Goal: Navigation & Orientation: Find specific page/section

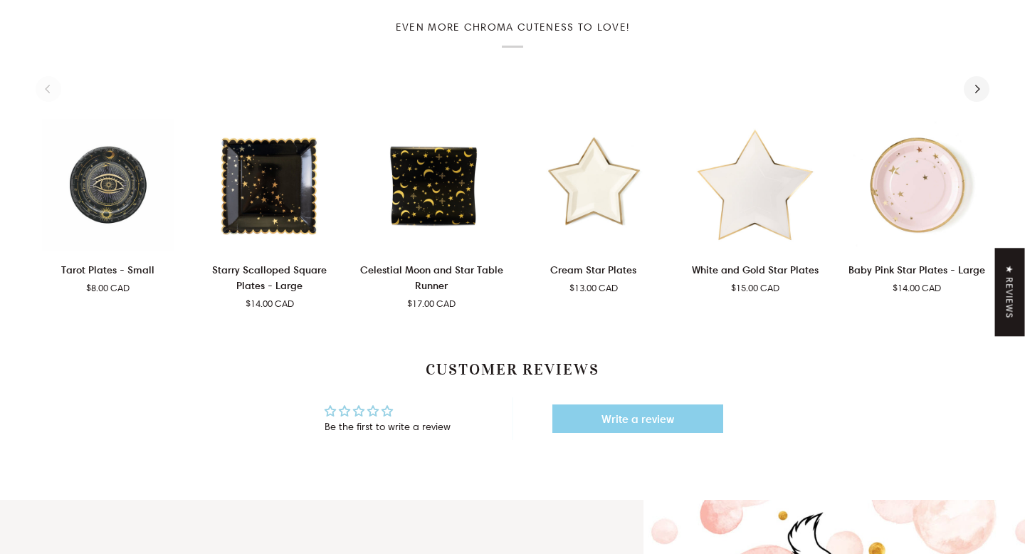
scroll to position [715, 0]
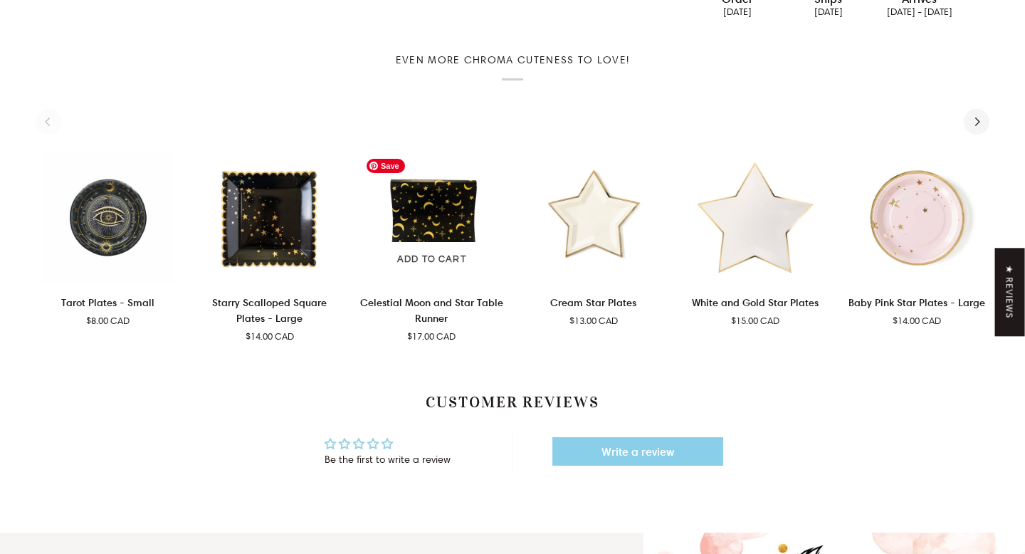
click at [406, 199] on img "Celestial Moon and Star Table Runner" at bounding box center [431, 218] width 144 height 132
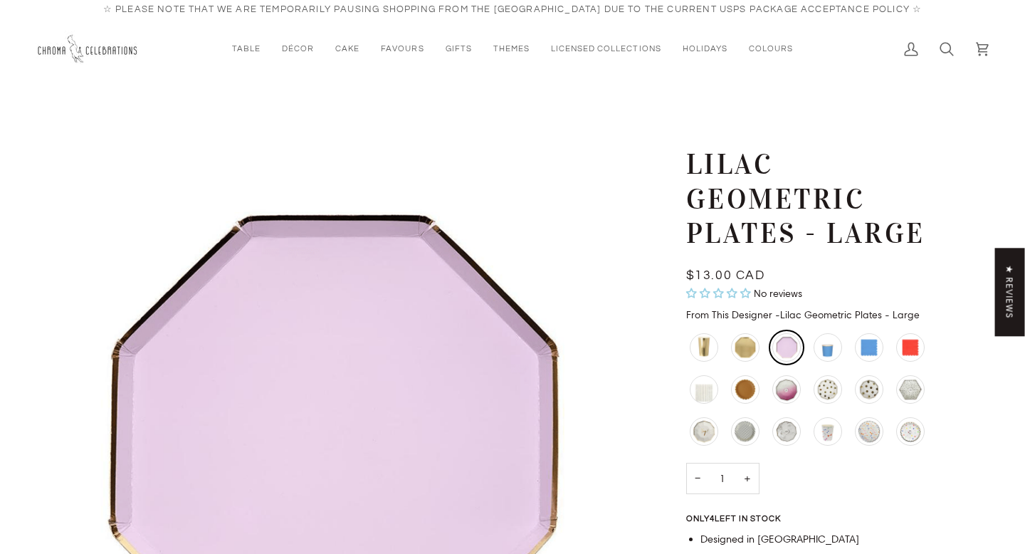
click at [747, 273] on span "$13.00 CAD" at bounding box center [725, 275] width 79 height 13
click at [386, 336] on img "Lilac Geometric Plates - Large" at bounding box center [334, 440] width 596 height 586
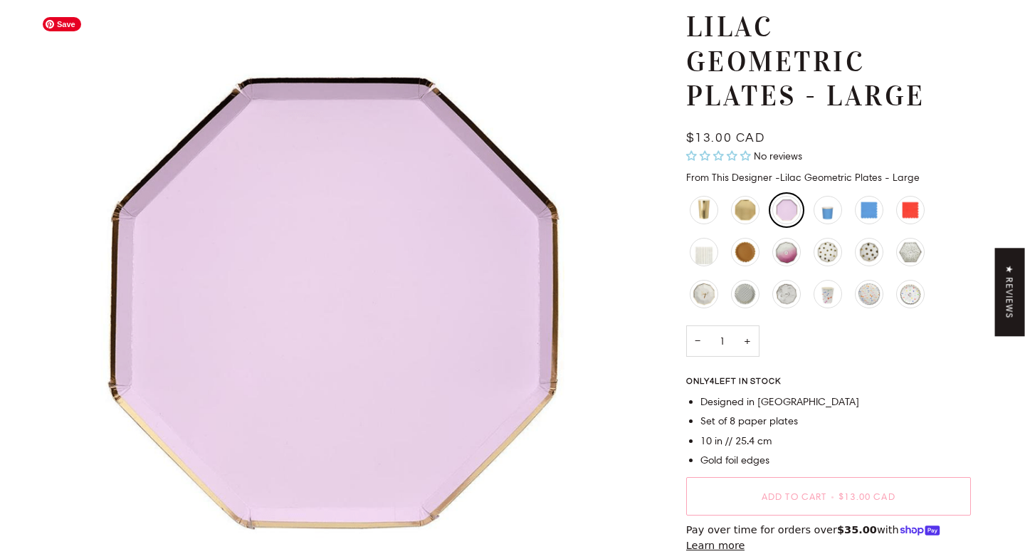
scroll to position [138, 0]
click at [320, 296] on img "Lilac Geometric Plates - Large" at bounding box center [334, 302] width 596 height 586
click at [561, 69] on img "Lilac Geometric Plates - Large" at bounding box center [334, 302] width 596 height 586
drag, startPoint x: 656, startPoint y: 169, endPoint x: 656, endPoint y: 160, distance: 9.3
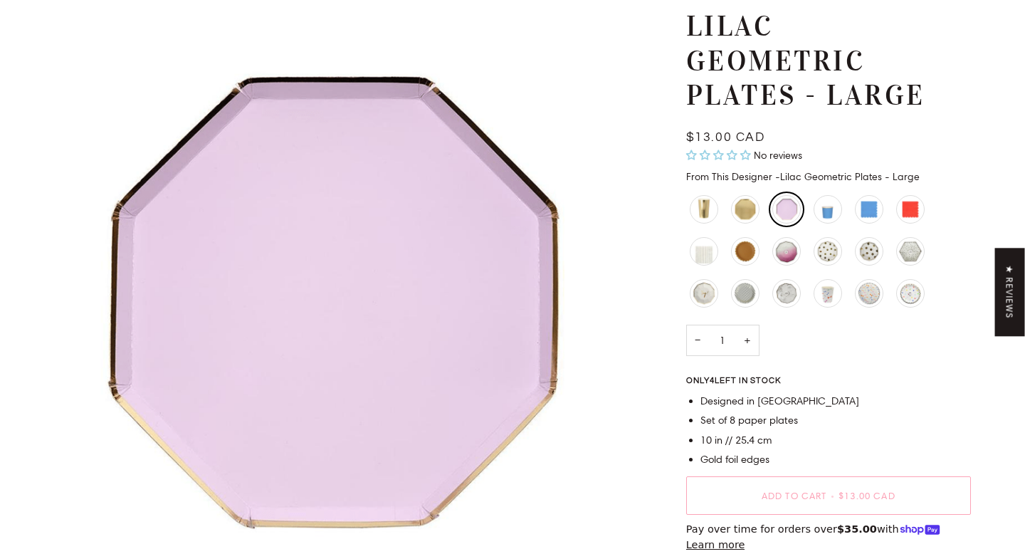
click at [656, 169] on div "Lilac Geometric Plates - Large $13.00 CAD Sale • Save No reviews From This Desi…" at bounding box center [811, 338] width 320 height 658
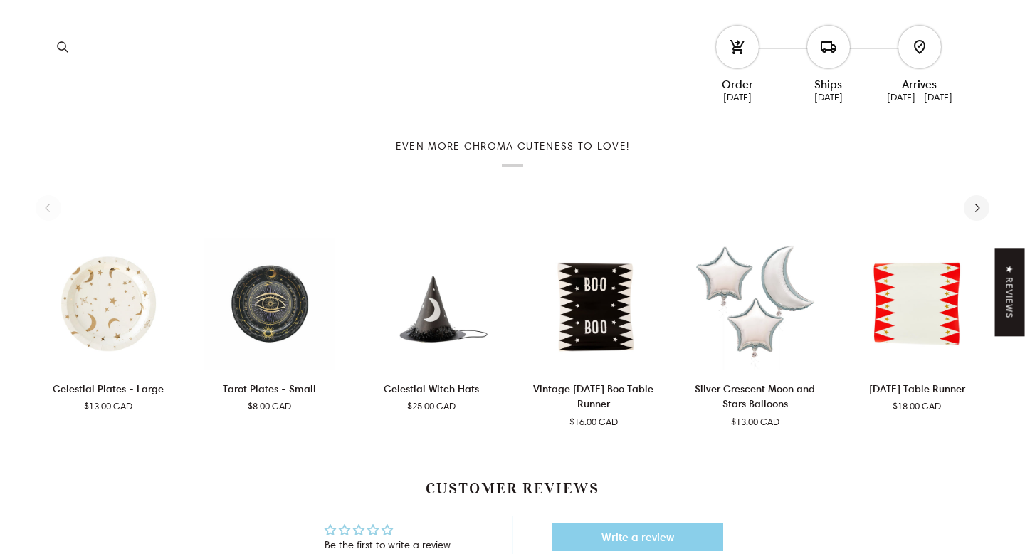
scroll to position [687, 0]
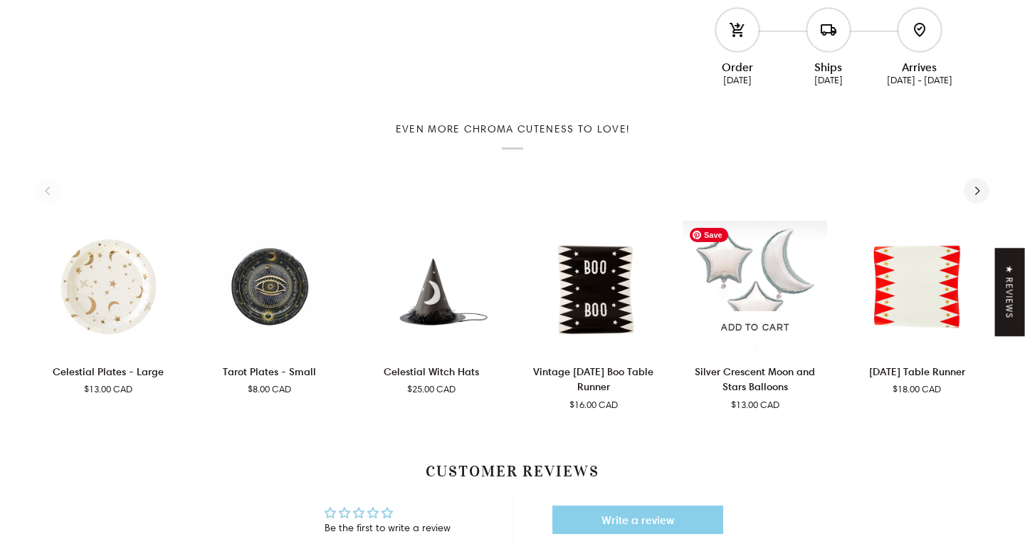
click at [757, 275] on img "Silver Crescent Moon and Stars Balloons" at bounding box center [755, 287] width 144 height 132
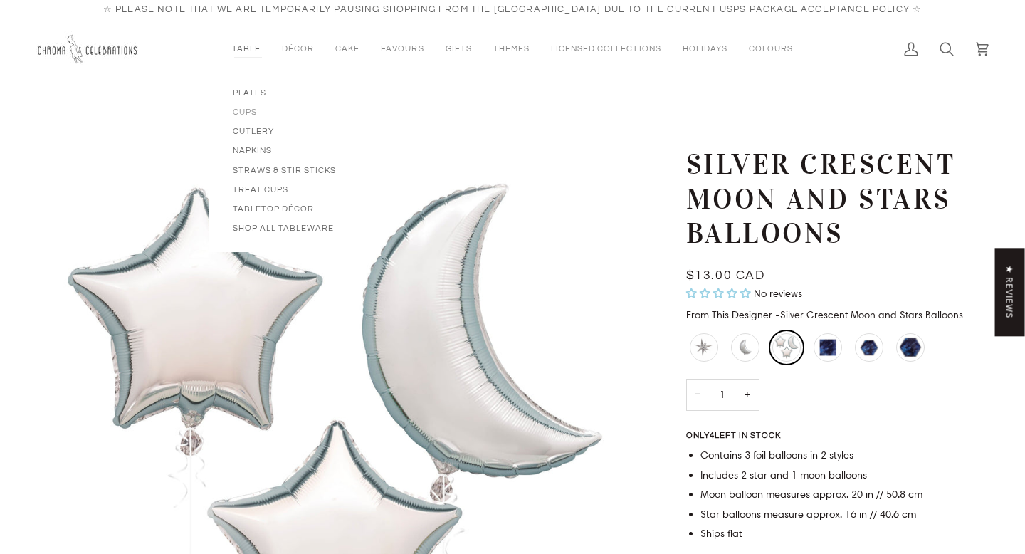
click at [251, 112] on span "Cups" at bounding box center [285, 112] width 104 height 12
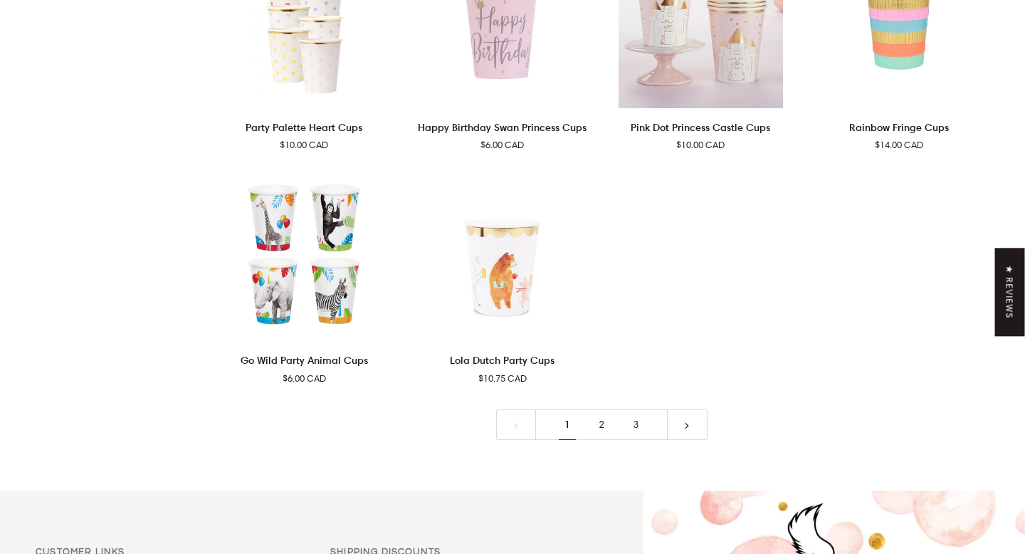
scroll to position [3177, 0]
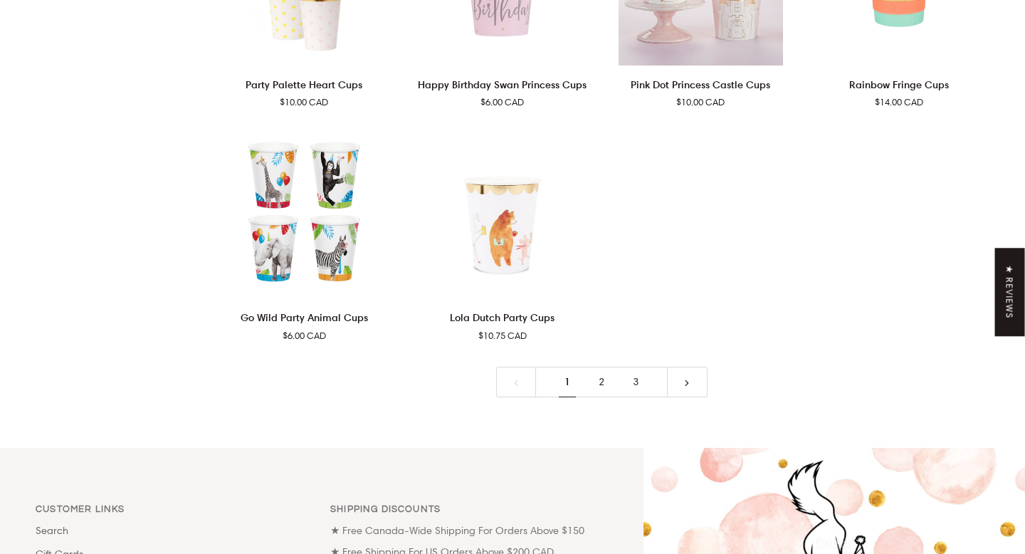
click at [599, 384] on link "2" at bounding box center [601, 382] width 34 height 31
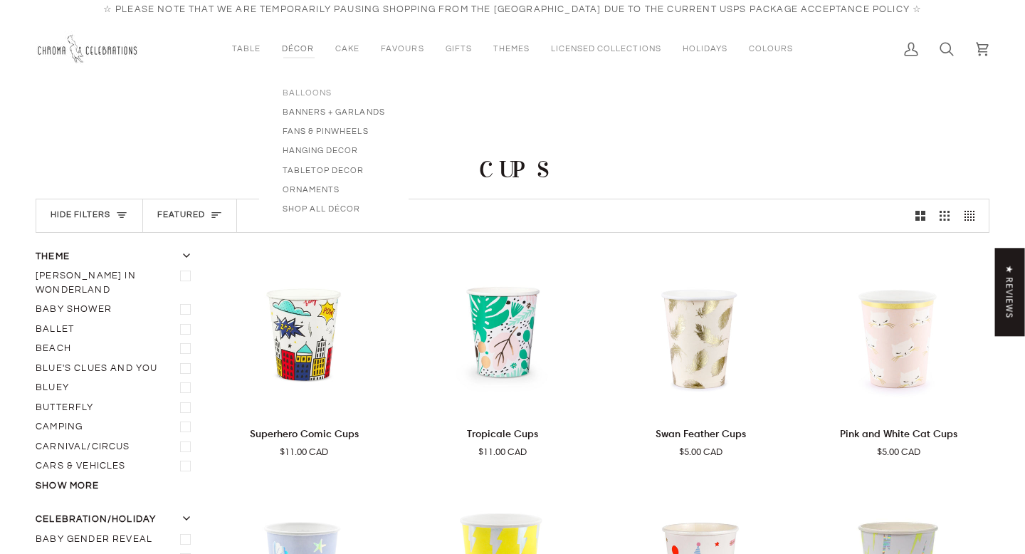
click at [322, 96] on span "Balloons" at bounding box center [334, 93] width 102 height 12
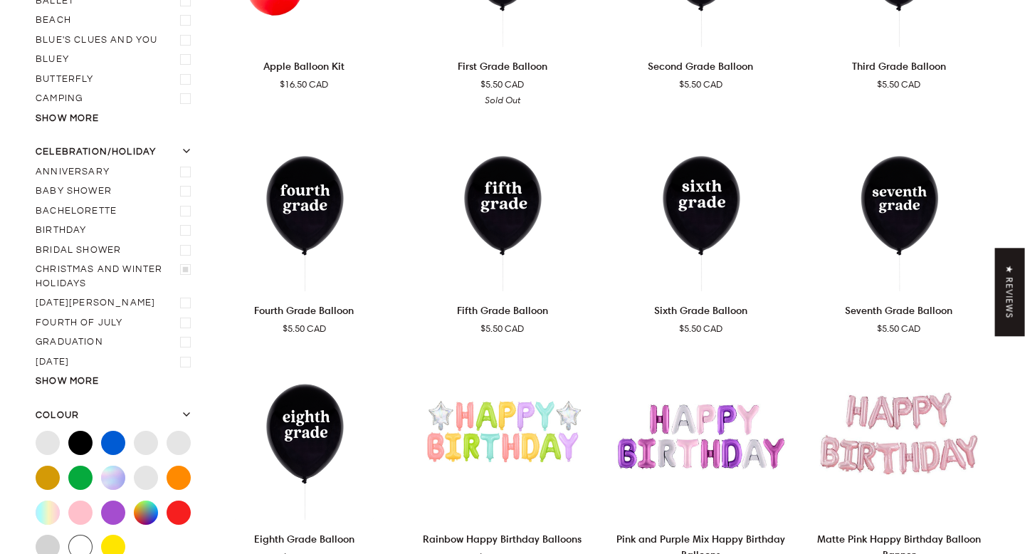
scroll to position [369, 0]
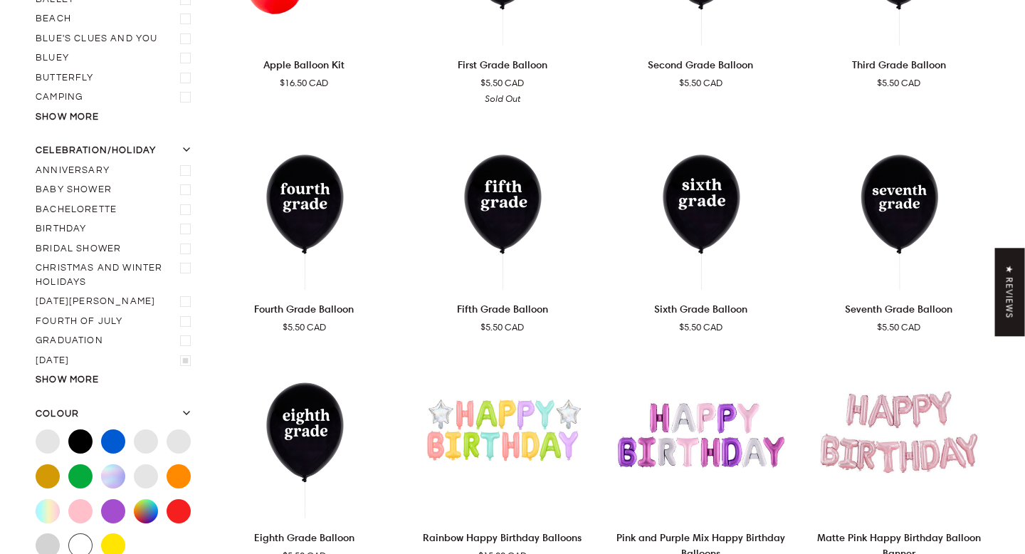
click at [181, 355] on icon "Halloween" at bounding box center [185, 360] width 11 height 11
click at [36, 351] on input "[DATE]" at bounding box center [36, 351] width 0 height 0
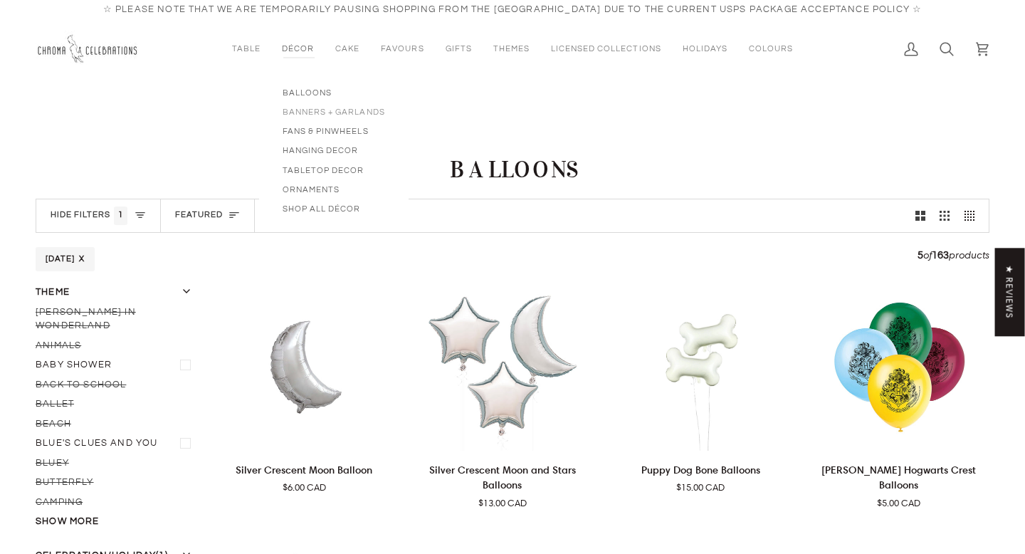
click at [309, 116] on span "Banners + Garlands" at bounding box center [334, 112] width 102 height 12
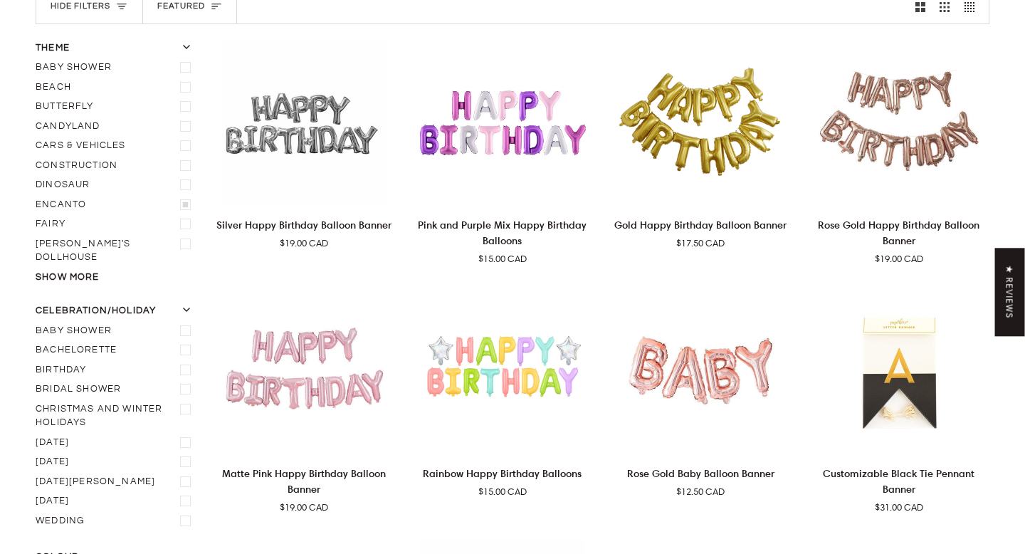
scroll to position [221, 0]
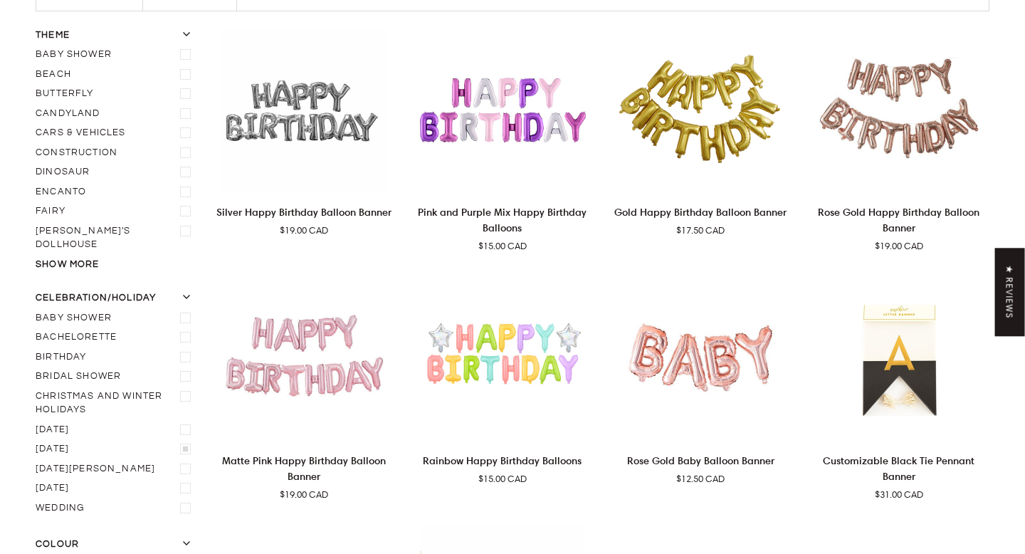
click at [189, 443] on icon "Halloween" at bounding box center [186, 447] width 9 height 9
click at [36, 439] on input "[DATE]" at bounding box center [36, 439] width 0 height 0
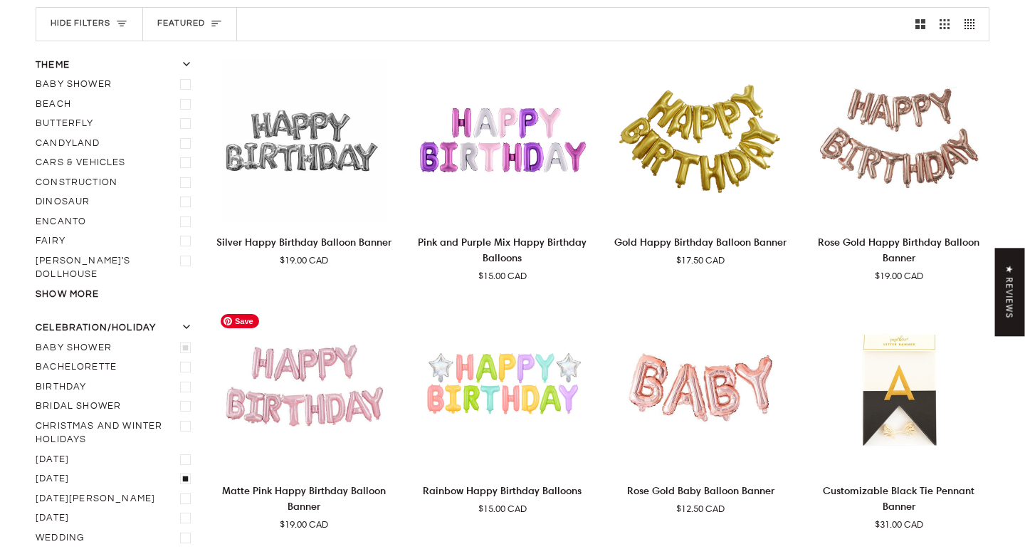
scroll to position [184, 0]
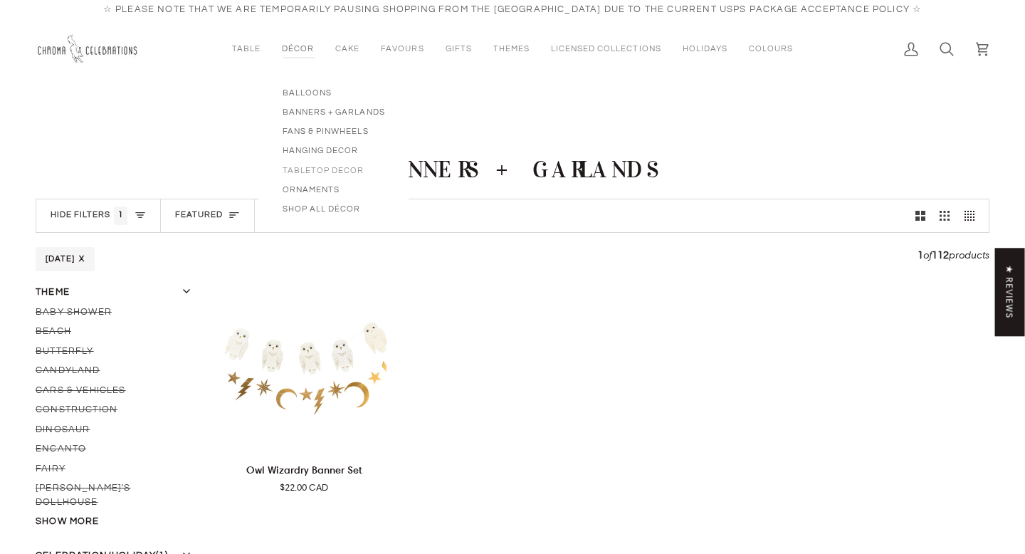
click at [316, 168] on span "Tabletop Decor" at bounding box center [334, 170] width 102 height 12
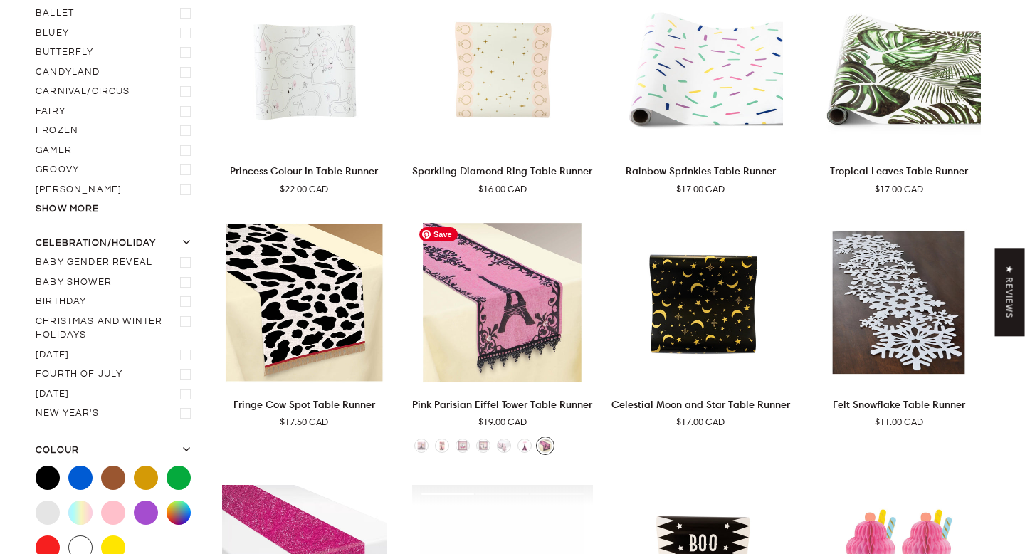
scroll to position [201, 0]
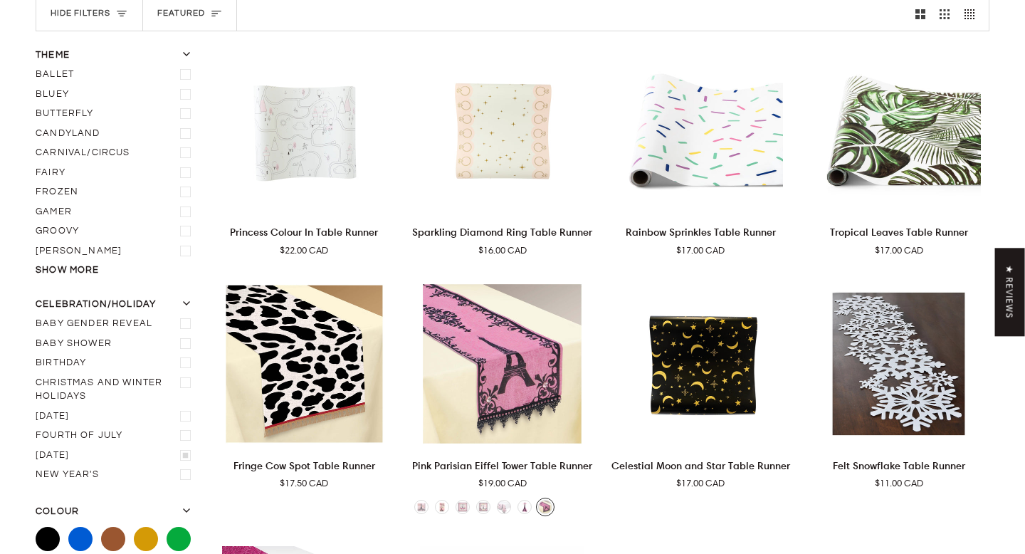
click at [188, 456] on icon "Halloween" at bounding box center [186, 454] width 9 height 9
click at [36, 446] on input "[DATE]" at bounding box center [36, 446] width 0 height 0
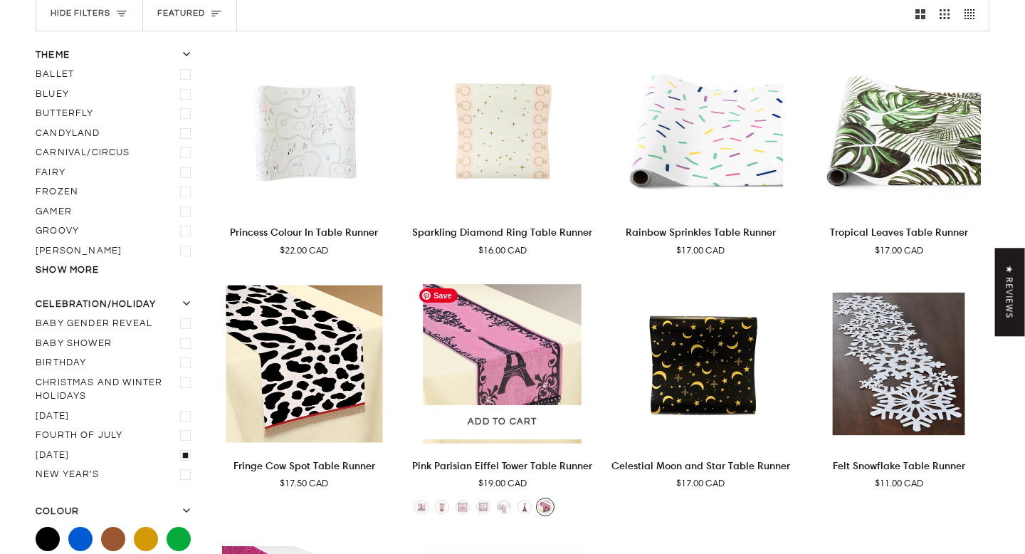
scroll to position [184, 0]
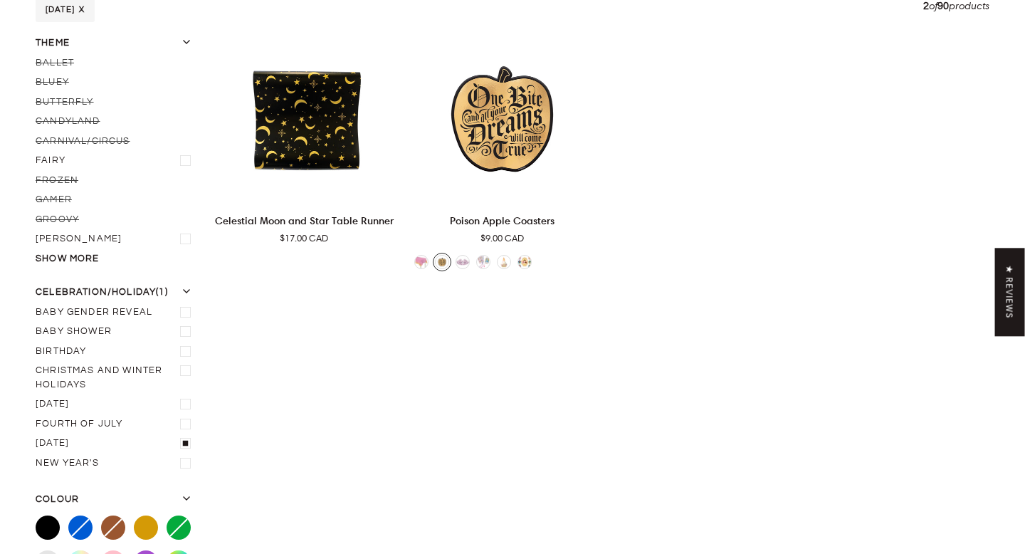
scroll to position [261, 0]
